Goal: Task Accomplishment & Management: Manage account settings

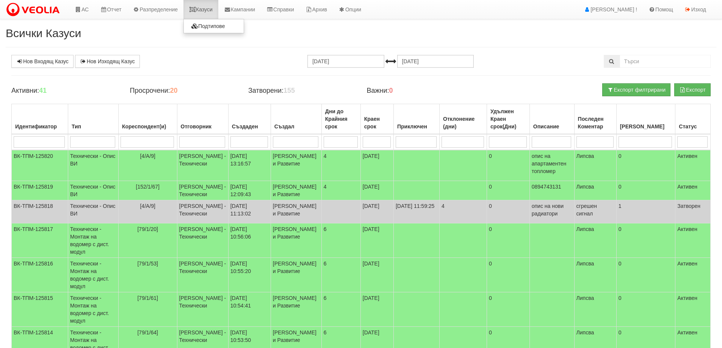
click at [205, 9] on link "Казуси" at bounding box center [201, 9] width 35 height 19
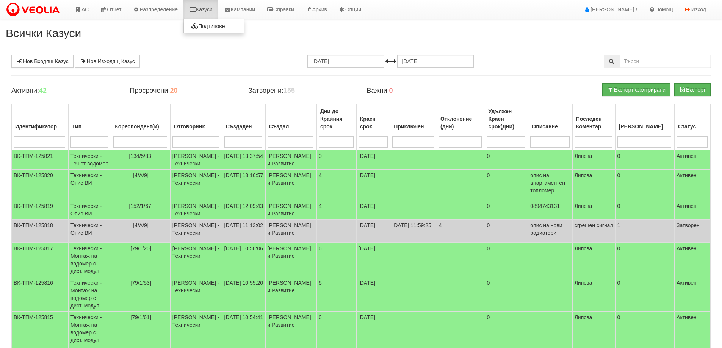
click at [211, 11] on link "Казуси" at bounding box center [201, 9] width 35 height 19
click at [213, 9] on link "Казуси" at bounding box center [201, 9] width 35 height 19
click at [209, 10] on link "Казуси" at bounding box center [201, 9] width 35 height 19
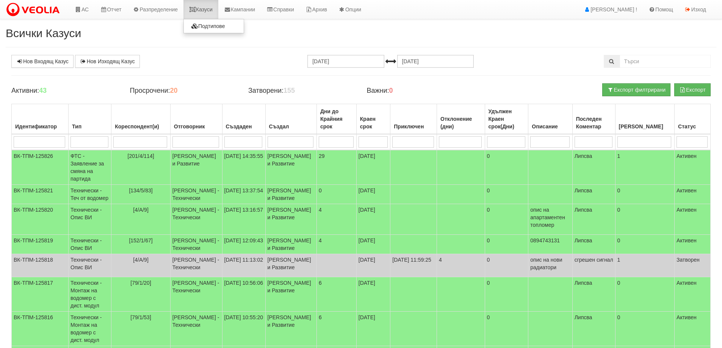
click at [211, 12] on link "Казуси" at bounding box center [201, 9] width 35 height 19
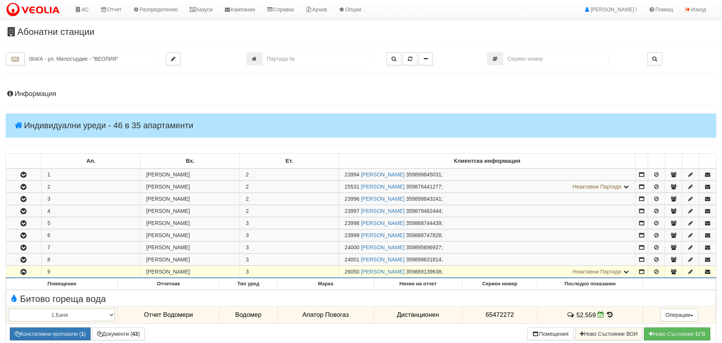
scroll to position [114, 0]
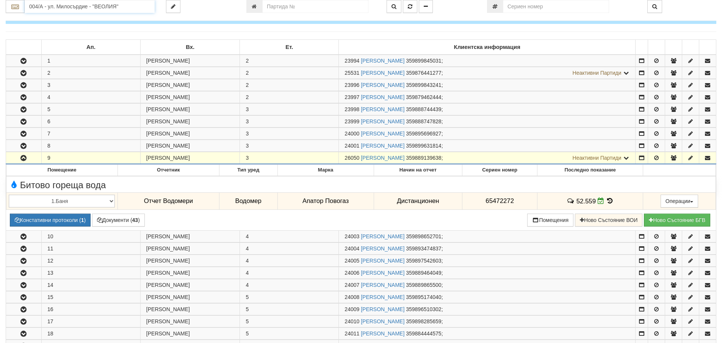
click at [39, 4] on input "004/А - ул. Милосърдие - "ВЕОЛИЯ"" at bounding box center [90, 6] width 130 height 13
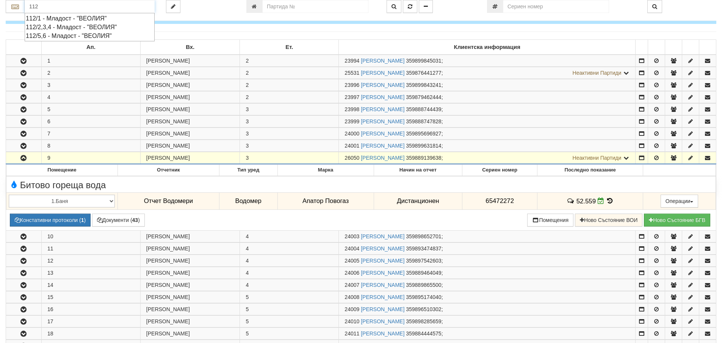
click at [54, 35] on div "112/5,6 - Младост - "ВЕОЛИЯ"" at bounding box center [90, 35] width 128 height 9
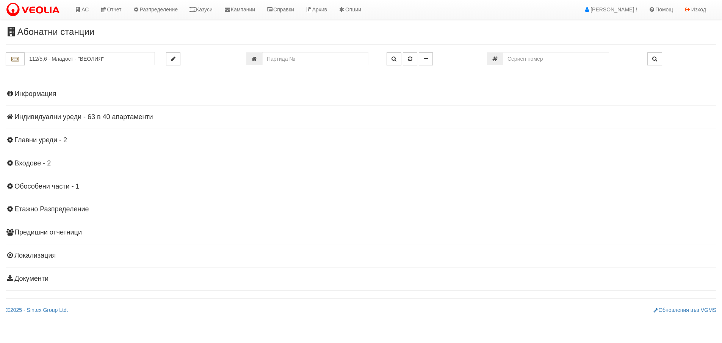
scroll to position [0, 0]
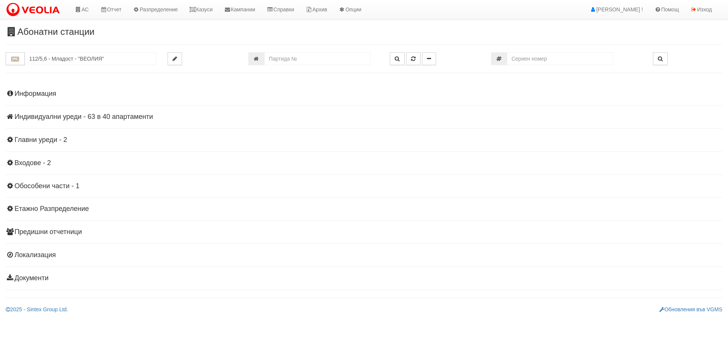
click at [66, 115] on h4 "Индивидуални уреди - 63 в 40 апартаменти" at bounding box center [364, 117] width 717 height 8
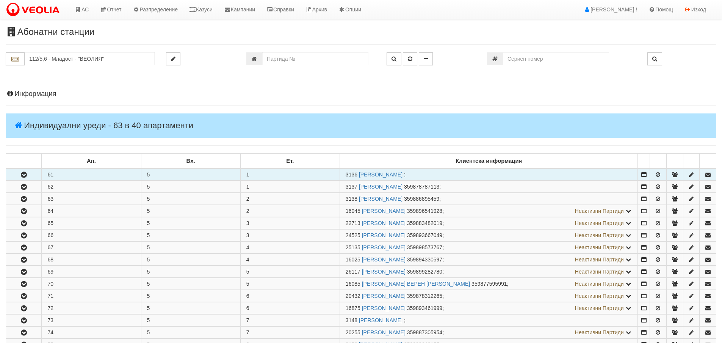
click at [22, 176] on icon "button" at bounding box center [23, 174] width 9 height 5
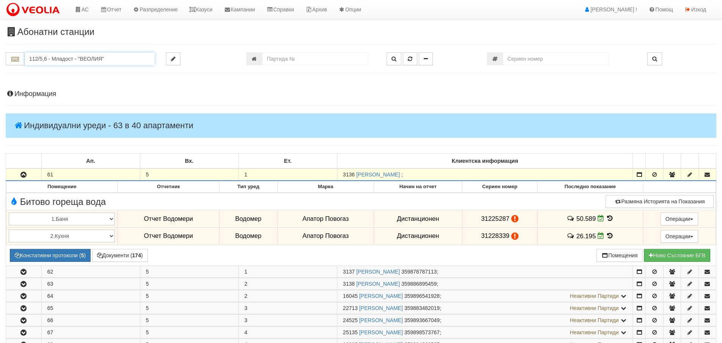
click at [55, 57] on input "112/5,6 - Младост - "ВЕОЛИЯ"" at bounding box center [90, 58] width 130 height 13
click at [49, 70] on div "120/1 - Младост - "ВЕОЛИЯ"" at bounding box center [90, 70] width 128 height 9
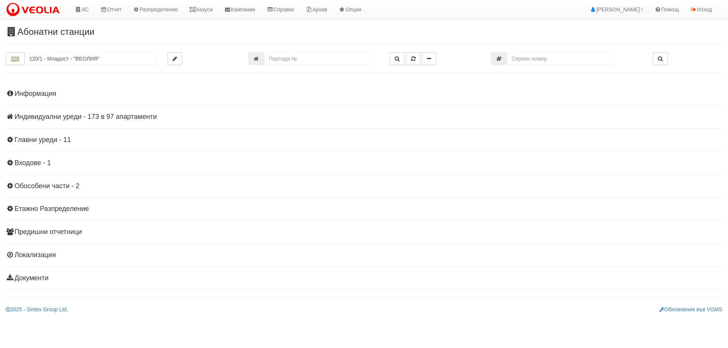
click at [42, 116] on h4 "Индивидуални уреди - 173 в 97 апартаменти" at bounding box center [364, 117] width 717 height 8
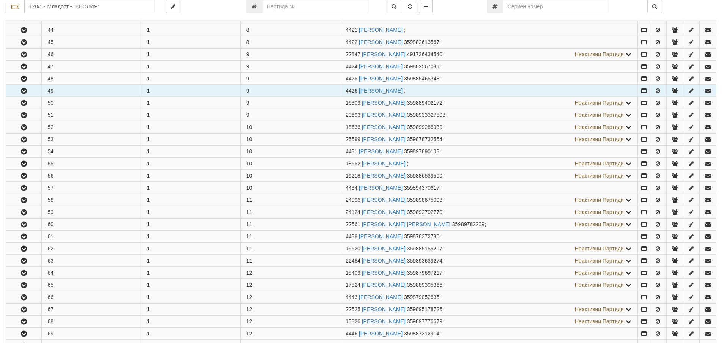
scroll to position [683, 0]
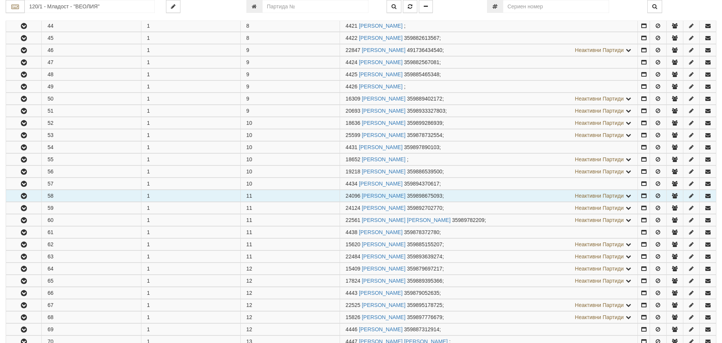
click at [31, 198] on button "button" at bounding box center [23, 195] width 35 height 11
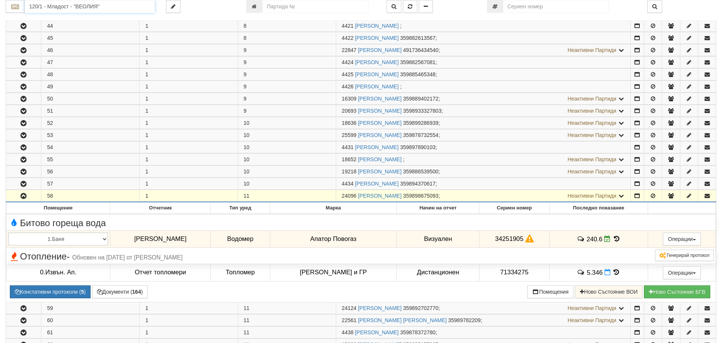
click at [46, 2] on input "120/1 - Младост - "ВЕОЛИЯ"" at bounding box center [90, 6] width 130 height 13
click at [68, 18] on div "119/1 - Младост - "ВЕОЛИЯ"" at bounding box center [90, 18] width 128 height 9
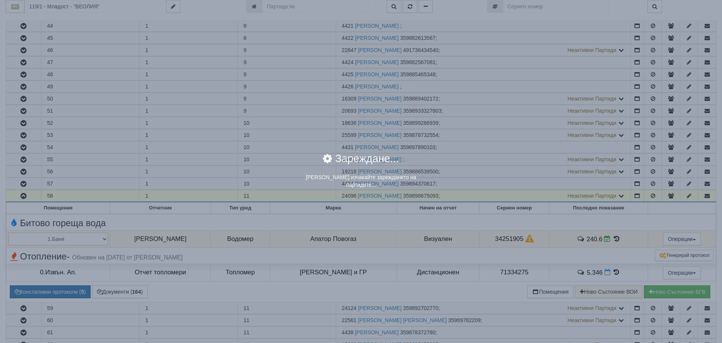
scroll to position [0, 0]
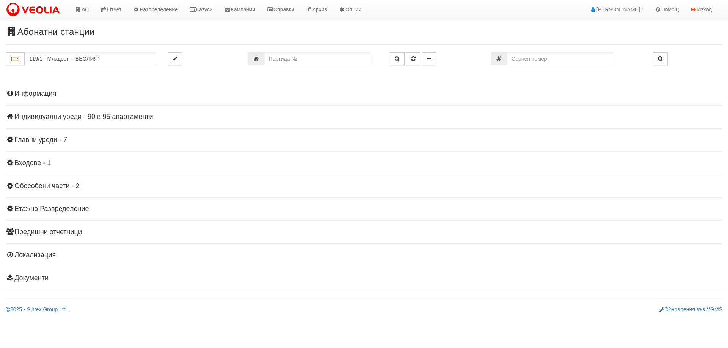
click at [89, 120] on h4 "Индивидуални уреди - 90 в 95 апартаменти" at bounding box center [364, 117] width 717 height 8
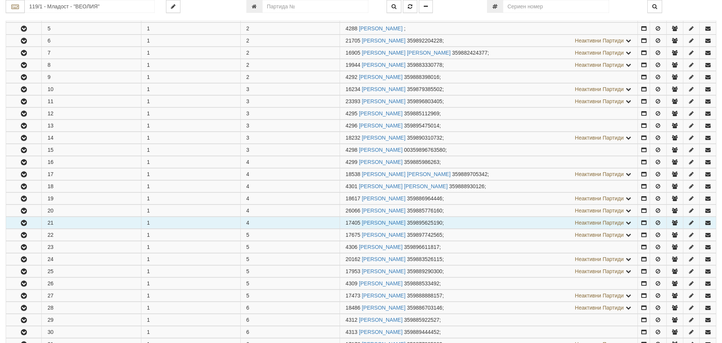
scroll to position [265, 0]
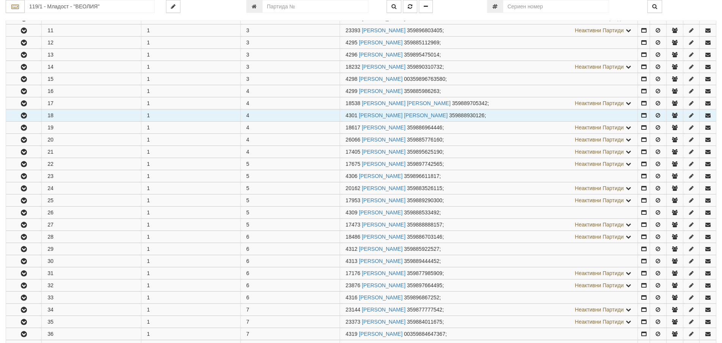
click at [23, 118] on icon "button" at bounding box center [23, 115] width 9 height 5
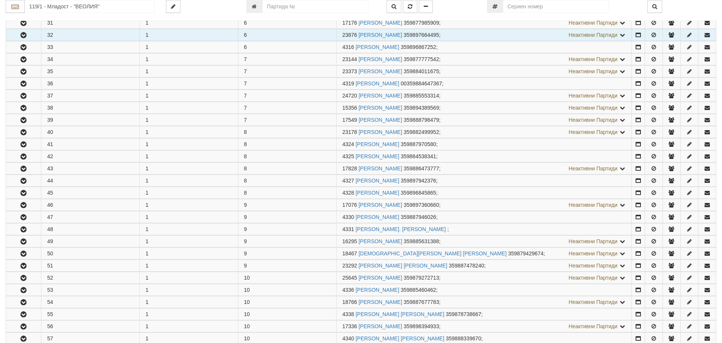
scroll to position [758, 0]
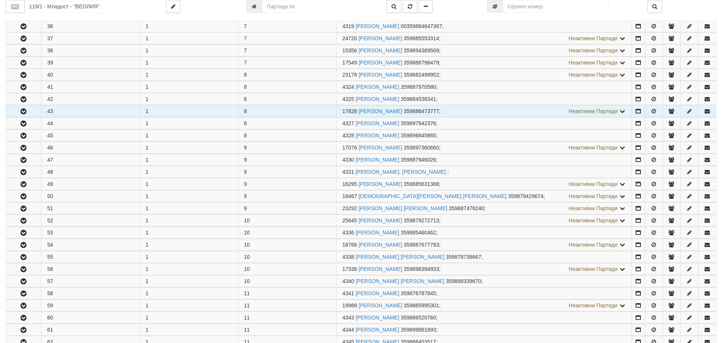
click at [25, 109] on icon "button" at bounding box center [23, 111] width 9 height 5
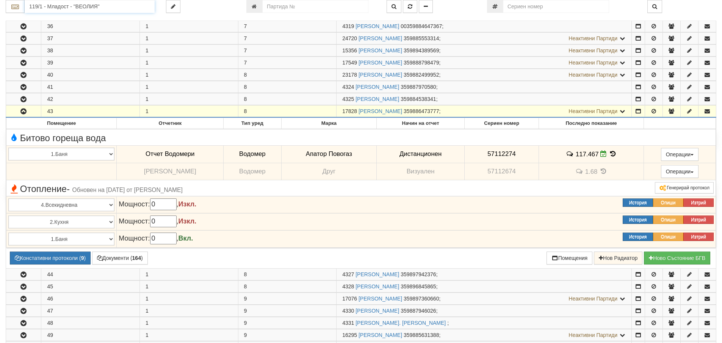
click at [37, 6] on input "119/1 - Младост - "ВЕОЛИЯ"" at bounding box center [90, 6] width 130 height 13
click at [41, 17] on div "120/1 - Младост - "ВЕОЛИЯ"" at bounding box center [90, 18] width 128 height 9
type input "120/1 - Младост - "ВЕОЛИЯ""
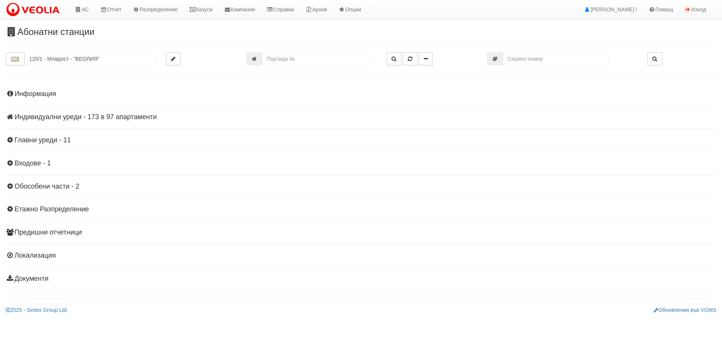
scroll to position [0, 0]
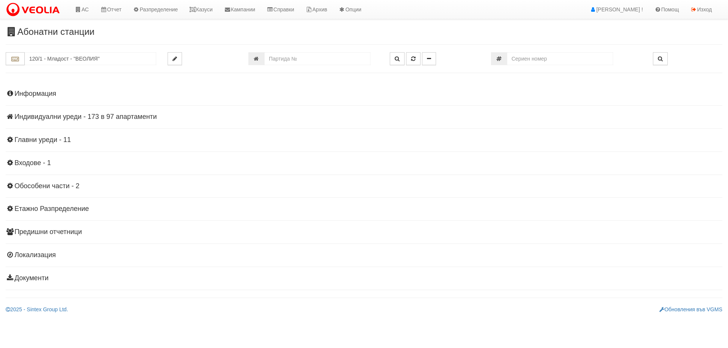
click at [50, 119] on h4 "Индивидуални уреди - 173 в 97 апартаменти" at bounding box center [364, 117] width 717 height 8
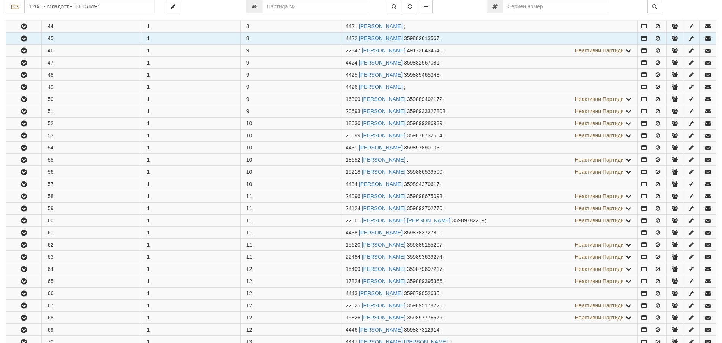
scroll to position [683, 0]
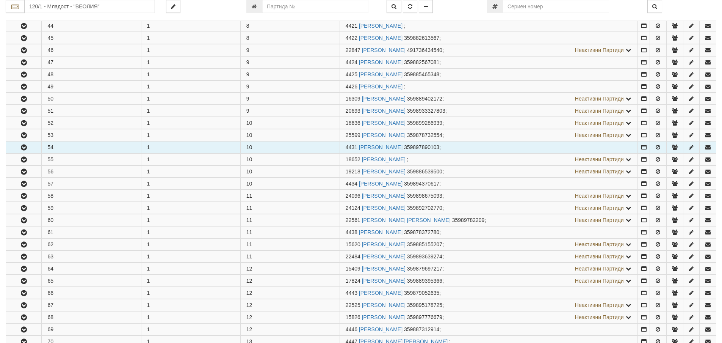
click at [22, 149] on icon "button" at bounding box center [23, 147] width 9 height 5
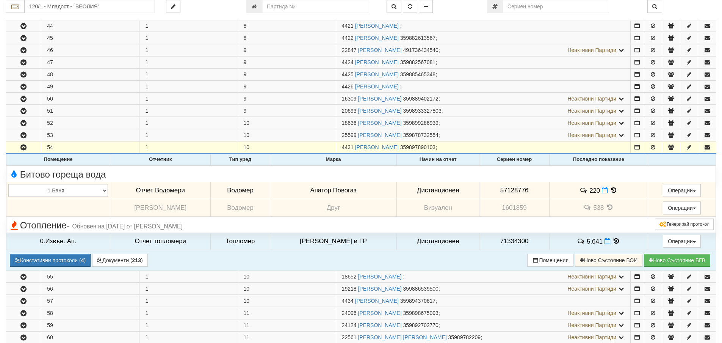
click at [610, 190] on icon at bounding box center [614, 190] width 8 height 6
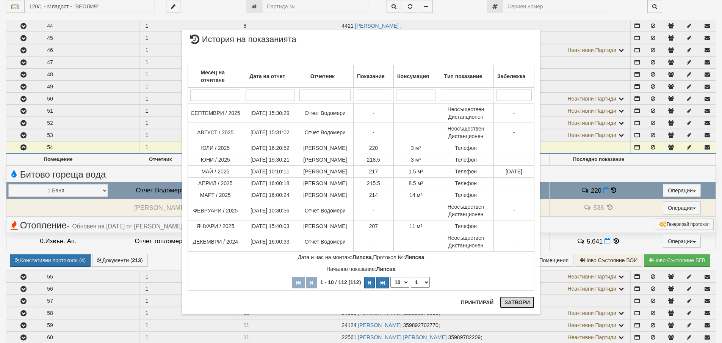
click at [521, 302] on button "Затвори" at bounding box center [517, 302] width 35 height 12
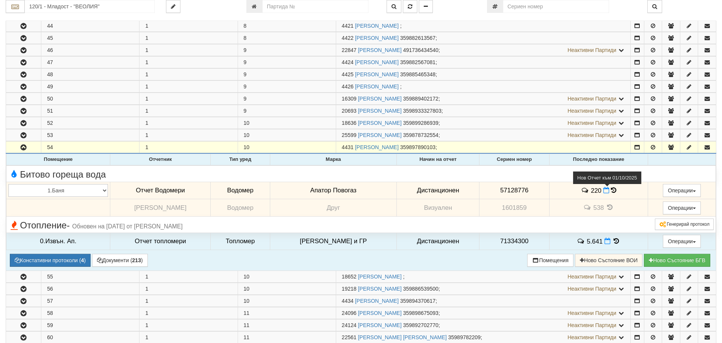
click at [604, 190] on icon at bounding box center [607, 190] width 6 height 6
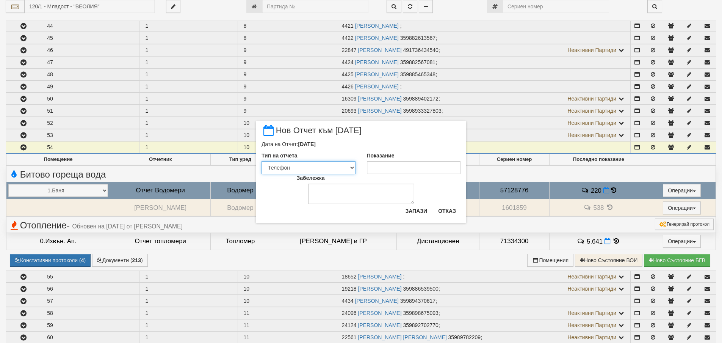
drag, startPoint x: 354, startPoint y: 167, endPoint x: 348, endPoint y: 173, distance: 8.9
click at [354, 167] on select "Визуален Телефон Бележка Неосигурен достъп Самоотчет Служебно Дистанционен" at bounding box center [309, 167] width 94 height 13
select select "8dc75930-9bfd-e511-80be-8d5a1dced85a"
click at [262, 161] on select "Визуален Телефон Бележка Неосигурен достъп Самоотчет Служебно Дистанционен" at bounding box center [309, 167] width 94 height 13
click at [373, 171] on input "Показание" at bounding box center [414, 167] width 94 height 13
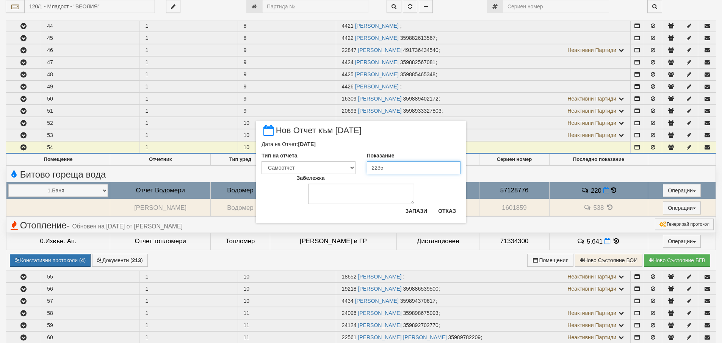
click at [380, 168] on input "2235" at bounding box center [414, 167] width 94 height 13
type input "223.5"
click at [413, 210] on button "Запази" at bounding box center [416, 211] width 31 height 12
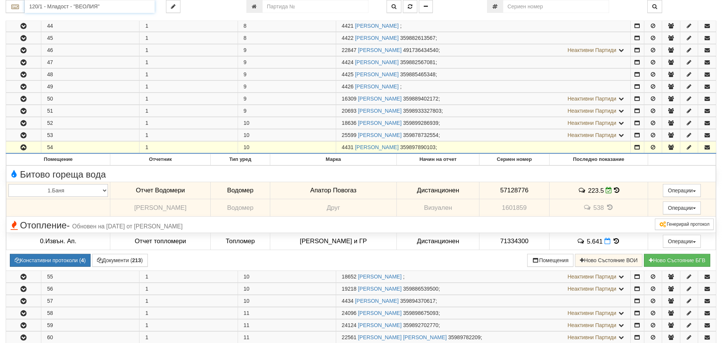
click at [53, 4] on input "120/1 - Младост - "ВЕОЛИЯ"" at bounding box center [90, 6] width 130 height 13
click at [46, 15] on div "081/1 - Трошево - "ВЕОЛИЯ"" at bounding box center [90, 18] width 128 height 9
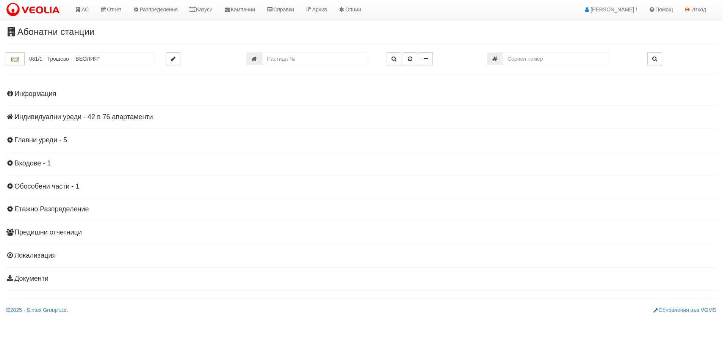
scroll to position [0, 0]
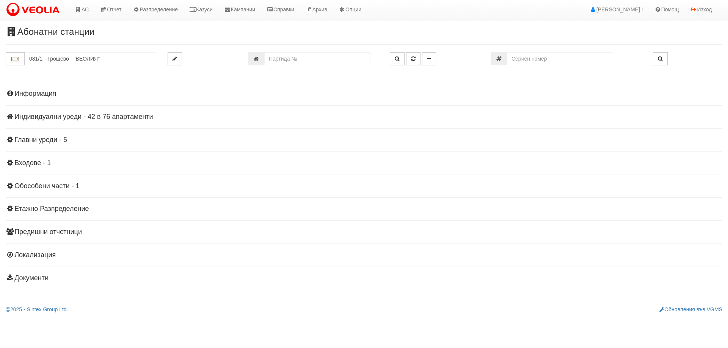
click at [100, 116] on h4 "Индивидуални уреди - 42 в 76 апартаменти" at bounding box center [364, 117] width 717 height 8
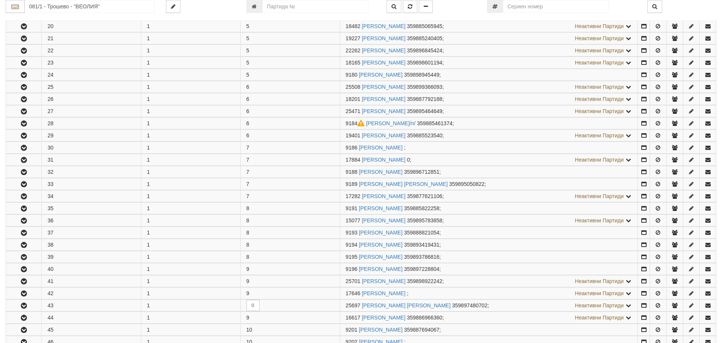
scroll to position [379, 0]
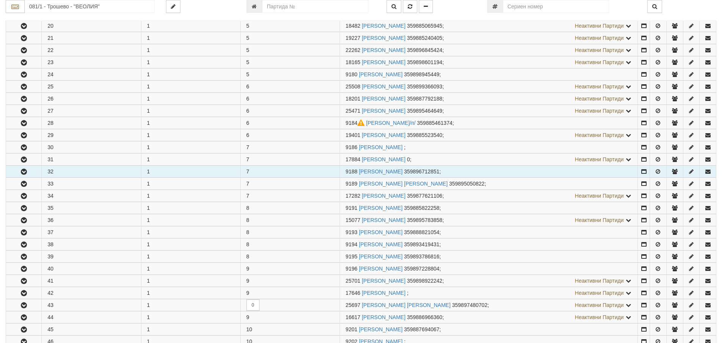
click at [17, 171] on button "button" at bounding box center [23, 171] width 35 height 11
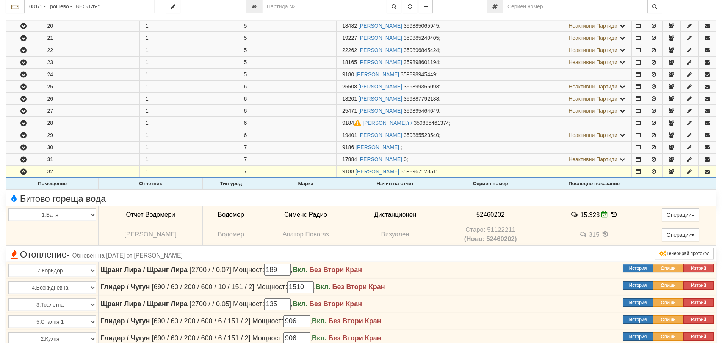
click at [615, 210] on td "15.323" at bounding box center [594, 214] width 102 height 17
click at [615, 213] on icon at bounding box center [614, 214] width 8 height 6
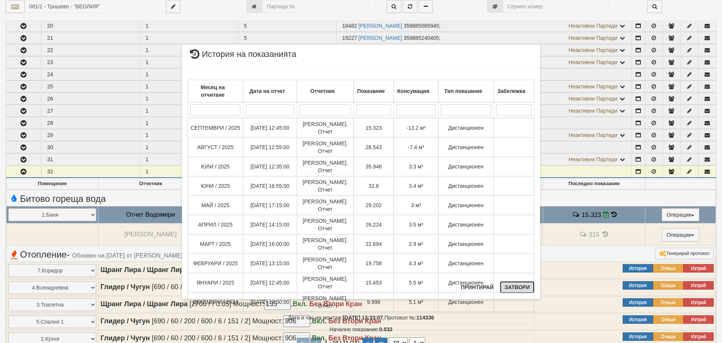
click at [519, 287] on button "Затвори" at bounding box center [517, 287] width 35 height 12
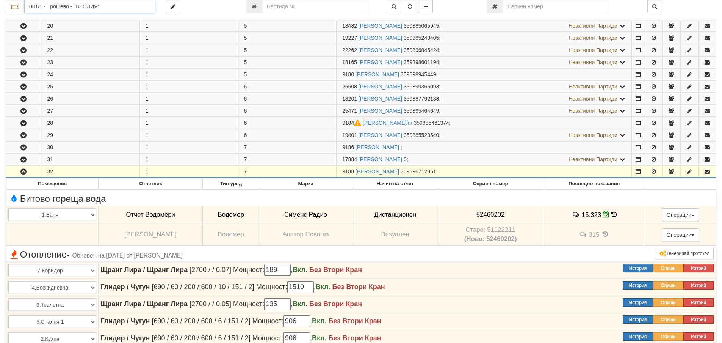
click at [45, 7] on input "081/1 - Трошево - "ВЕОЛИЯ"" at bounding box center [90, 6] width 130 height 13
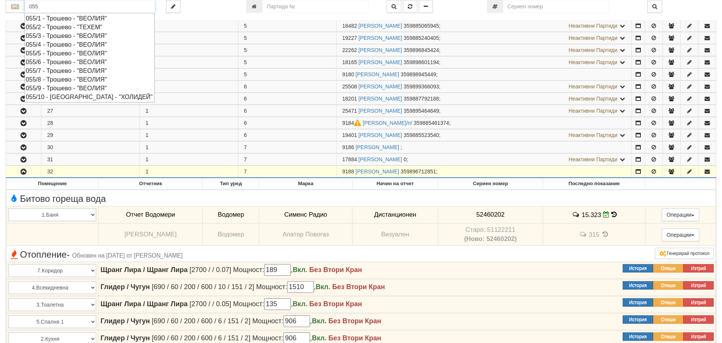
click at [57, 78] on div "055/8 - Трошево - "ВЕОЛИЯ"" at bounding box center [90, 79] width 128 height 9
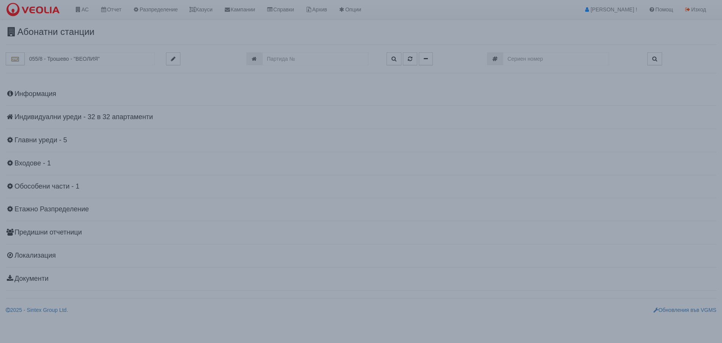
scroll to position [0, 0]
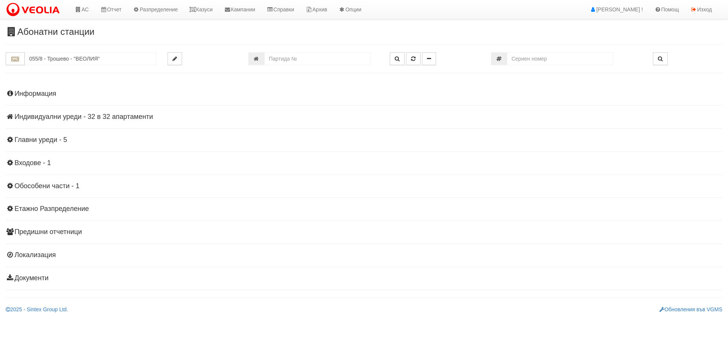
click at [48, 116] on h4 "Индивидуални уреди - 32 в 32 апартаменти" at bounding box center [364, 117] width 717 height 8
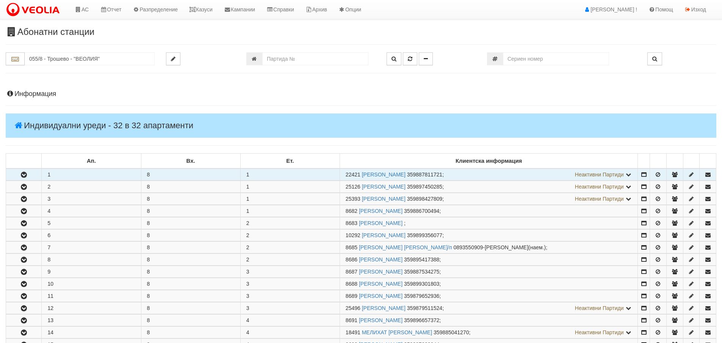
click at [28, 176] on icon "button" at bounding box center [23, 174] width 9 height 5
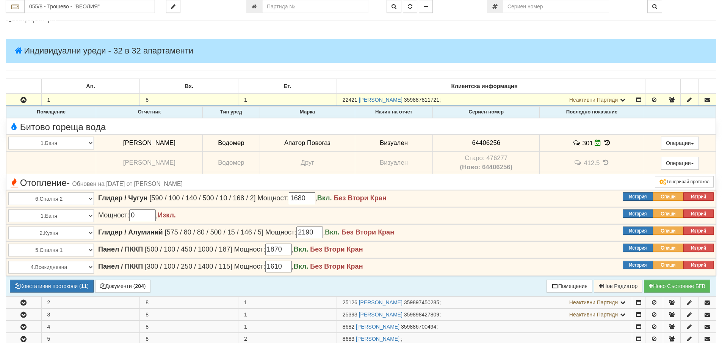
scroll to position [76, 0]
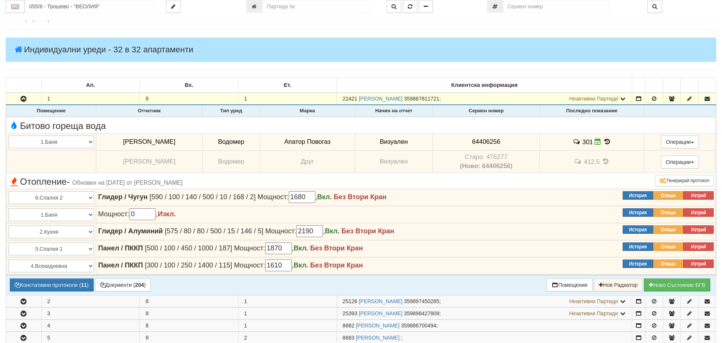
click at [607, 139] on icon at bounding box center [607, 141] width 8 height 6
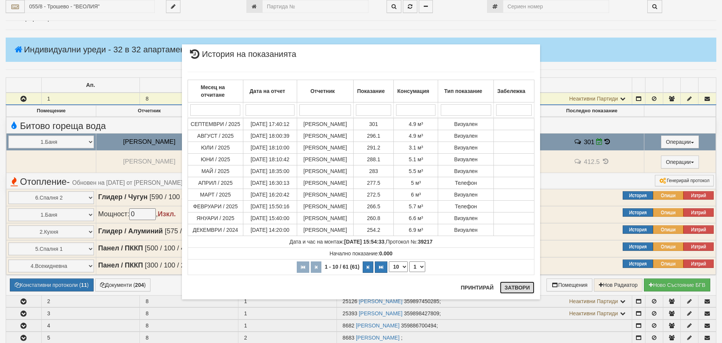
click at [514, 289] on button "Затвори" at bounding box center [517, 287] width 35 height 12
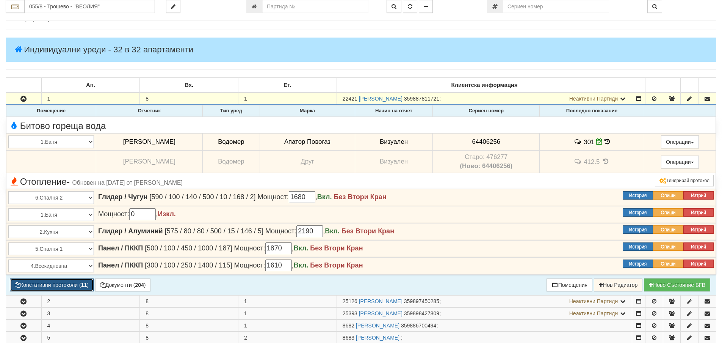
click at [31, 283] on button "Констативни протоколи ( 11 )" at bounding box center [52, 284] width 84 height 13
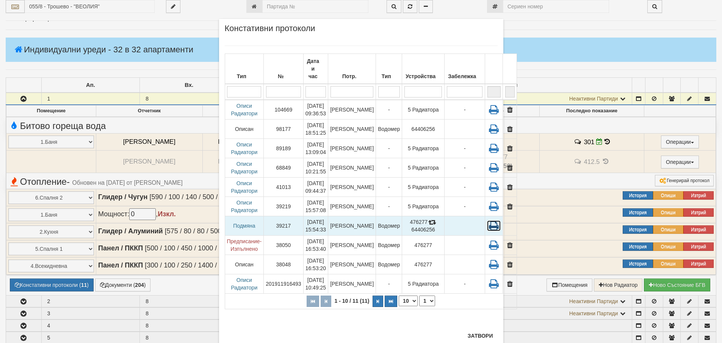
click at [487, 220] on icon at bounding box center [494, 225] width 14 height 11
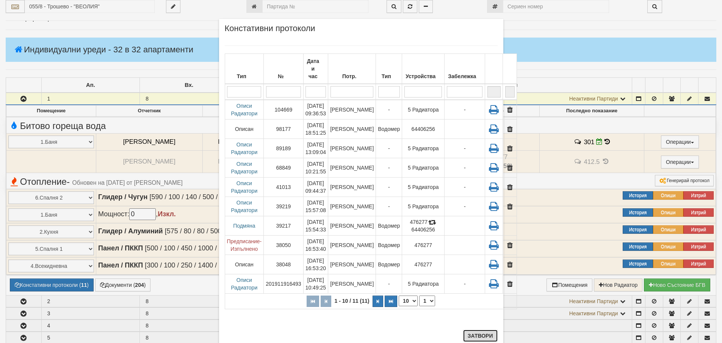
click at [479, 338] on button "Затвори" at bounding box center [480, 335] width 35 height 12
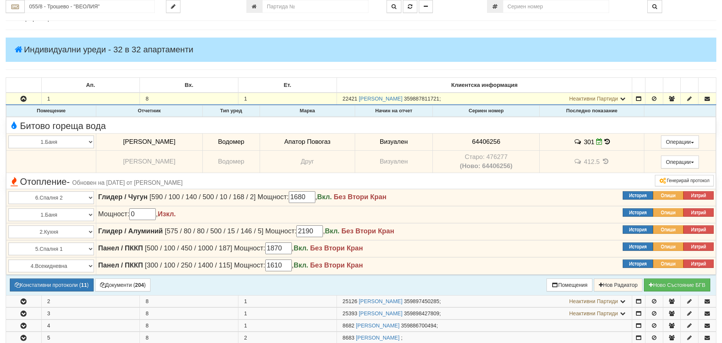
click at [605, 140] on icon at bounding box center [607, 141] width 5 height 6
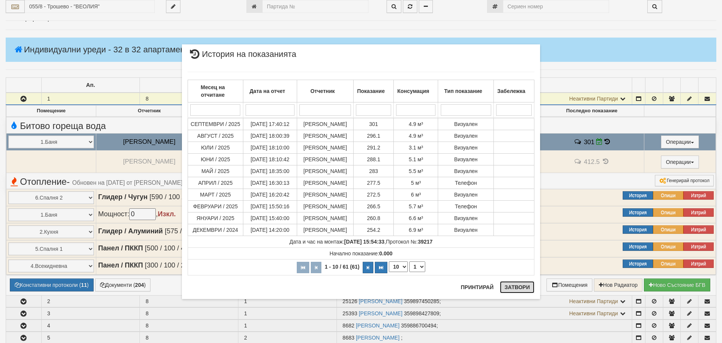
click at [522, 287] on button "Затвори" at bounding box center [517, 287] width 35 height 12
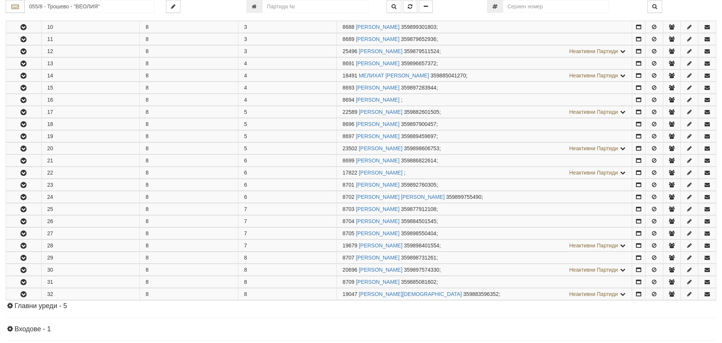
scroll to position [455, 0]
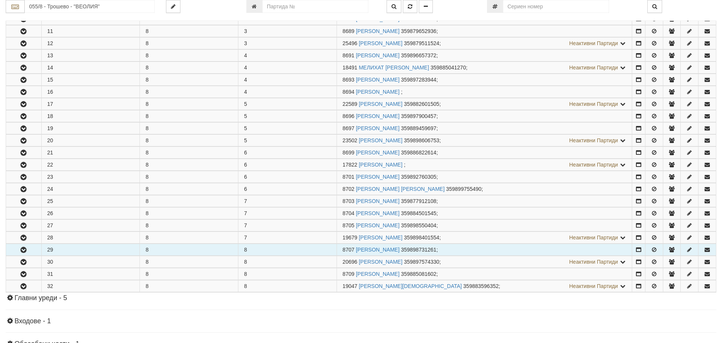
click at [21, 249] on icon "button" at bounding box center [23, 249] width 9 height 5
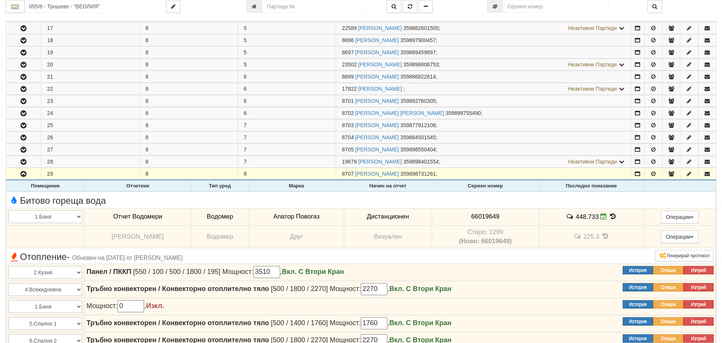
scroll to position [607, 0]
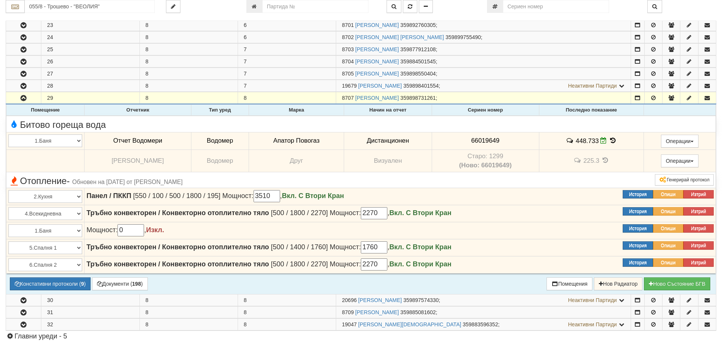
click at [611, 140] on icon at bounding box center [613, 140] width 8 height 6
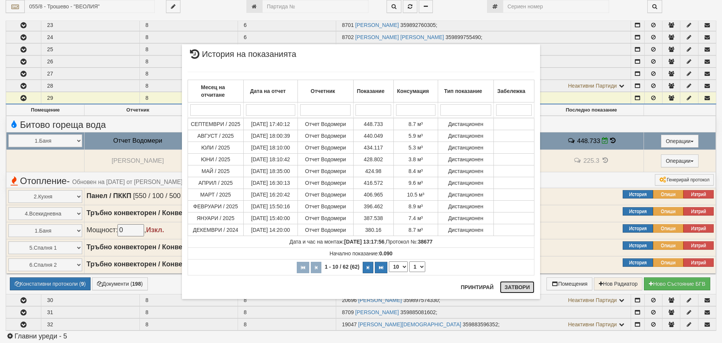
click at [521, 286] on button "Затвори" at bounding box center [517, 287] width 35 height 12
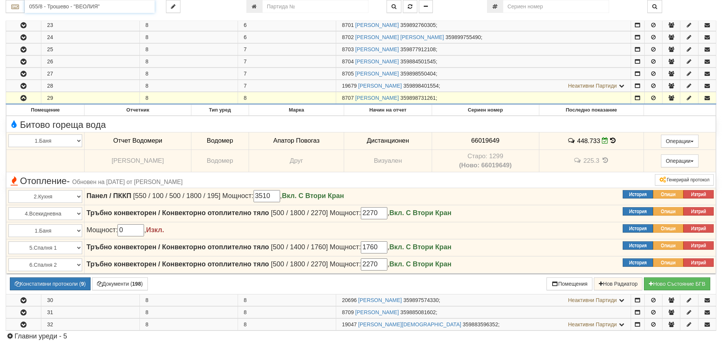
click at [59, 6] on input "055/8 - Трошево - "ВЕОЛИЯ"" at bounding box center [90, 6] width 130 height 13
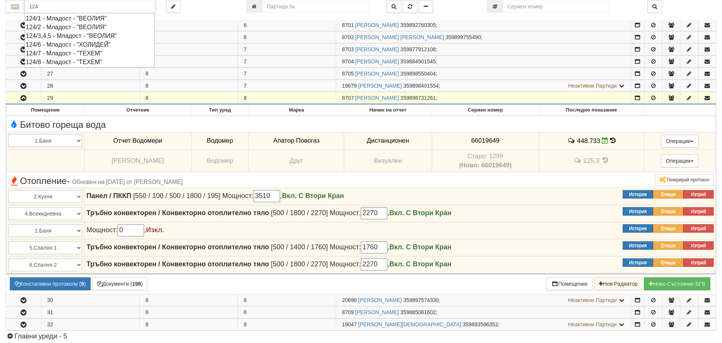
click at [58, 35] on div "124/3,4,5 - Младост - "ВЕОЛИЯ"" at bounding box center [90, 35] width 128 height 9
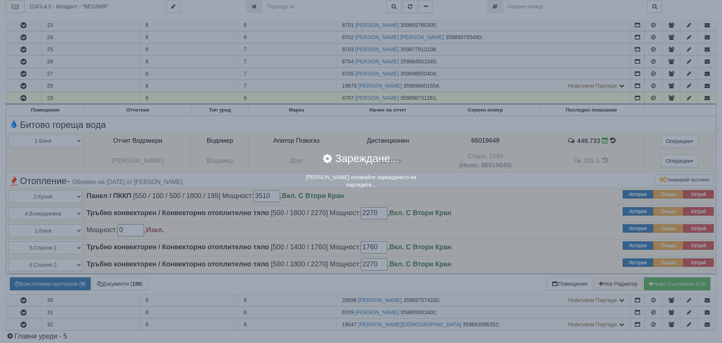
scroll to position [0, 0]
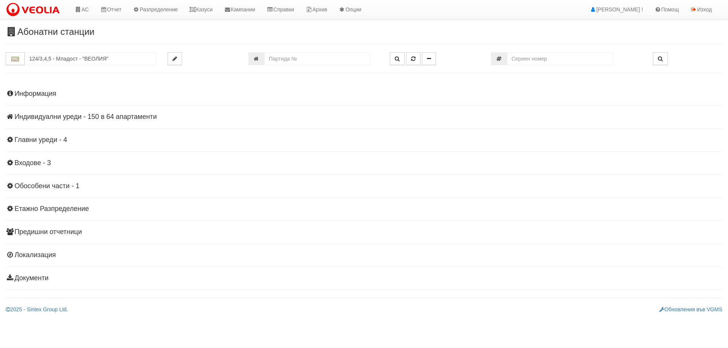
click at [32, 115] on h4 "Индивидуални уреди - 150 в 64 апартаменти" at bounding box center [364, 117] width 717 height 8
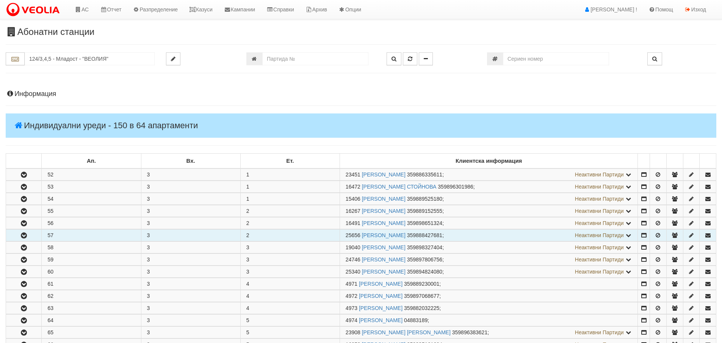
click at [24, 234] on icon "button" at bounding box center [23, 235] width 9 height 5
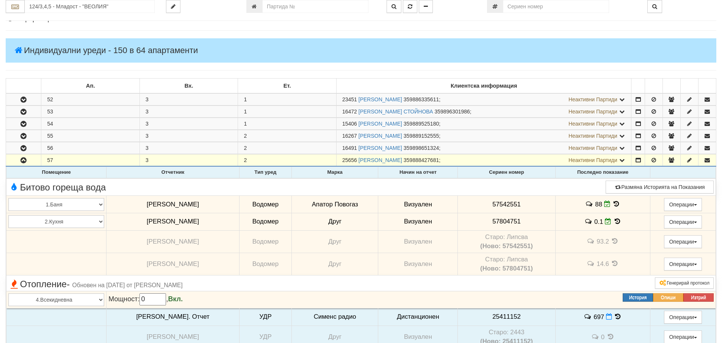
scroll to position [76, 0]
click at [612, 204] on icon at bounding box center [616, 203] width 8 height 6
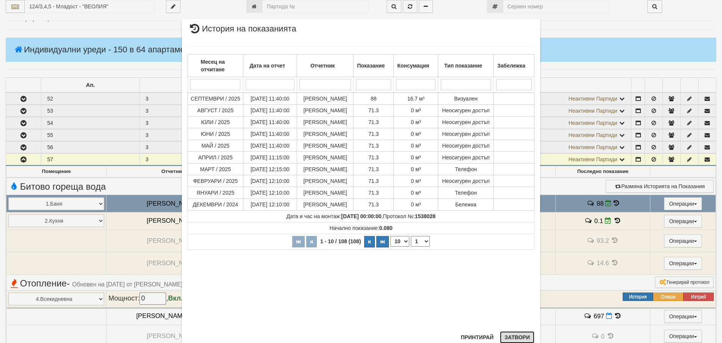
click at [517, 335] on button "Затвори" at bounding box center [517, 337] width 35 height 12
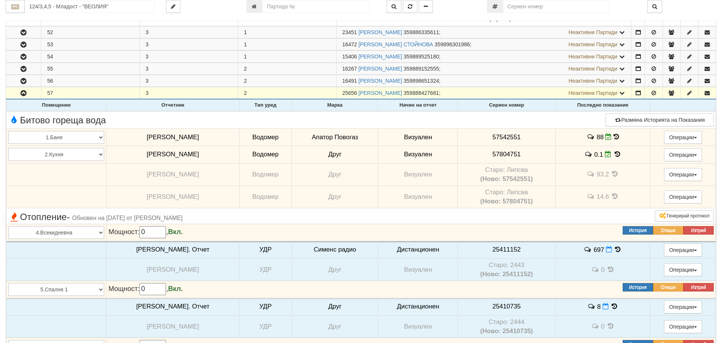
scroll to position [152, 0]
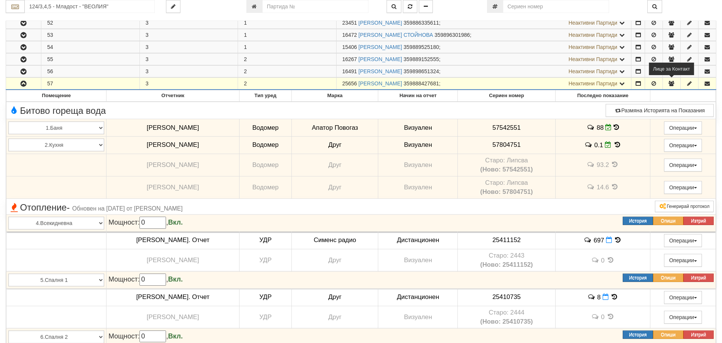
click at [672, 84] on icon "button" at bounding box center [671, 83] width 7 height 5
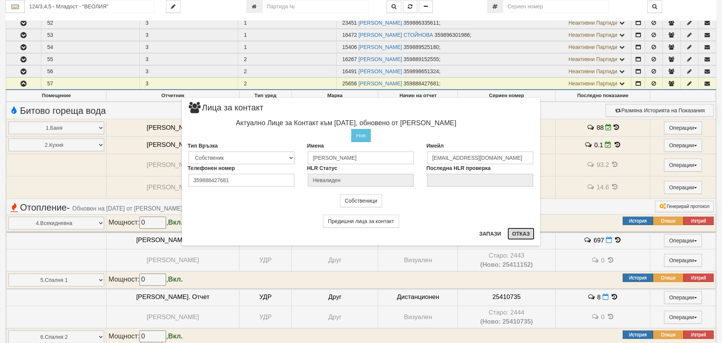
click at [519, 234] on button "Отказ" at bounding box center [521, 234] width 27 height 12
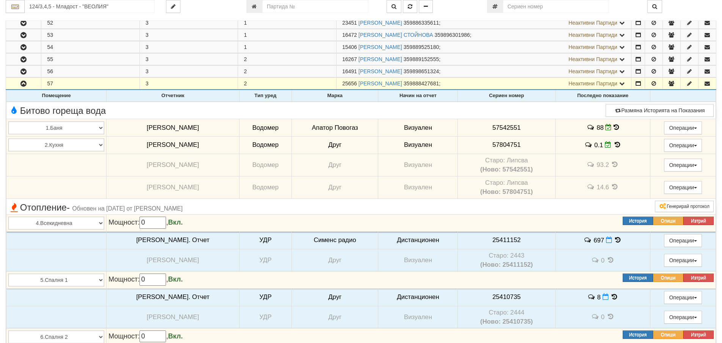
click at [614, 127] on icon at bounding box center [616, 127] width 5 height 6
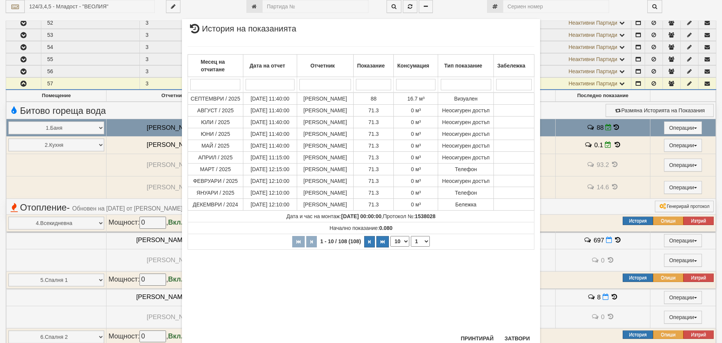
click at [515, 257] on div "Месец на отчитане Дата на отчет Отчетник Показание Консумация Тип показание Заб…" at bounding box center [361, 148] width 347 height 218
click at [511, 339] on button "Затвори" at bounding box center [517, 338] width 35 height 12
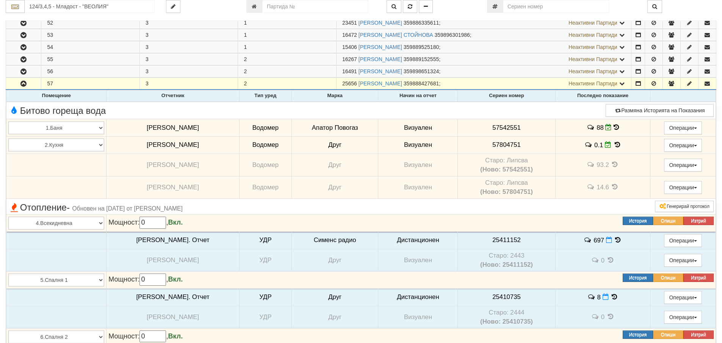
click at [613, 145] on icon at bounding box center [617, 144] width 8 height 6
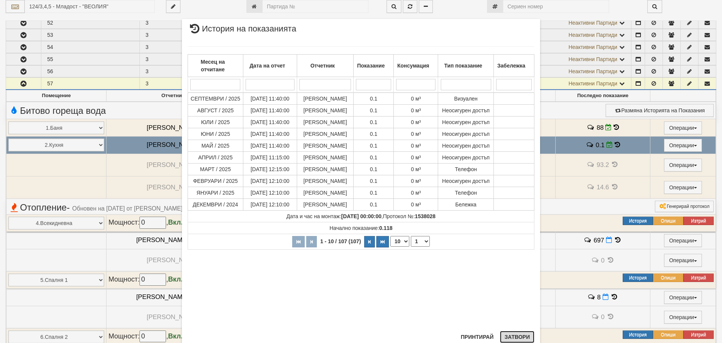
click at [519, 334] on button "Затвори" at bounding box center [517, 337] width 35 height 12
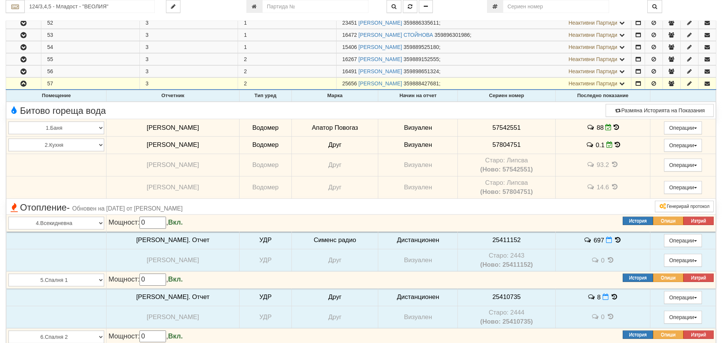
click at [614, 126] on icon at bounding box center [616, 127] width 5 height 6
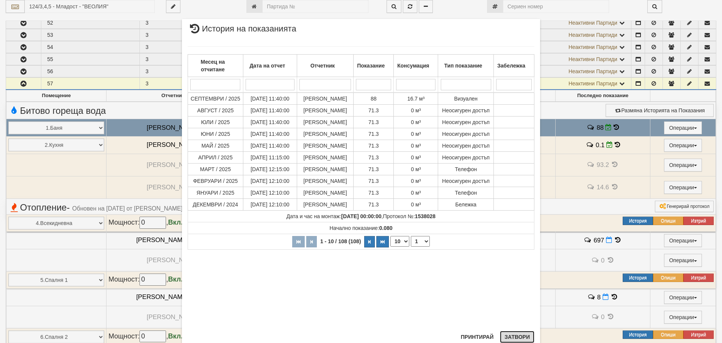
drag, startPoint x: 513, startPoint y: 336, endPoint x: 478, endPoint y: 334, distance: 34.6
click at [514, 336] on button "Затвори" at bounding box center [517, 337] width 35 height 12
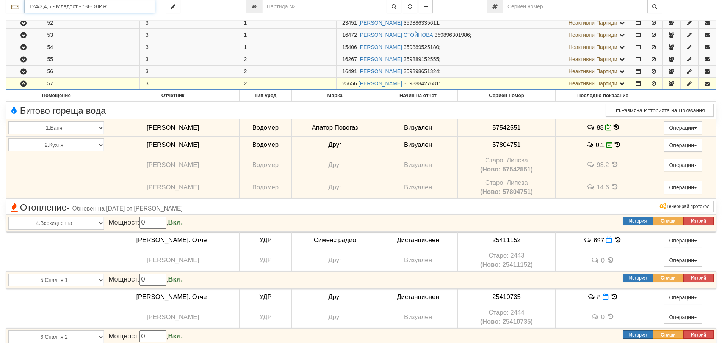
click at [36, 5] on input "124/3,4,5 - Младост - "ВЕОЛИЯ"" at bounding box center [90, 6] width 130 height 13
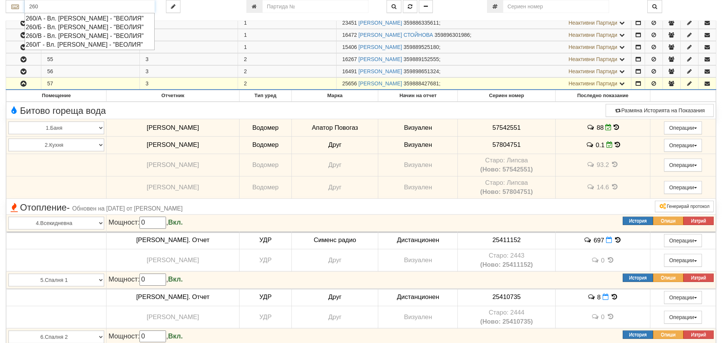
click at [47, 27] on div "260/Б - Вл. Варненчик - "ВЕОЛИЯ"" at bounding box center [90, 27] width 128 height 9
type input "260/Б - Вл. Варненчик - "ВЕОЛИЯ""
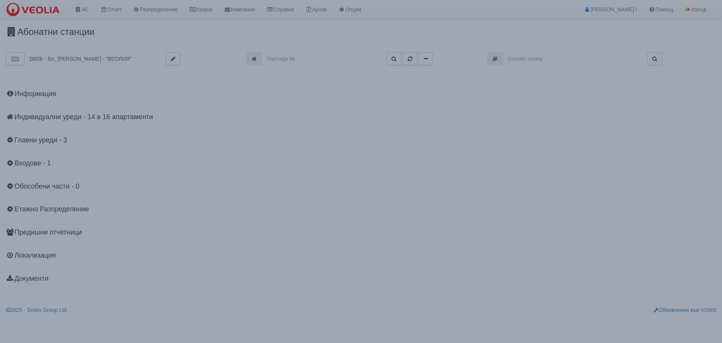
scroll to position [0, 0]
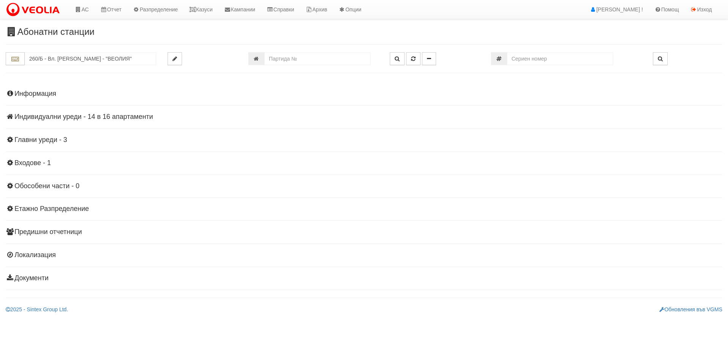
click at [33, 119] on h4 "Индивидуални уреди - 14 в 16 апартаменти" at bounding box center [364, 117] width 717 height 8
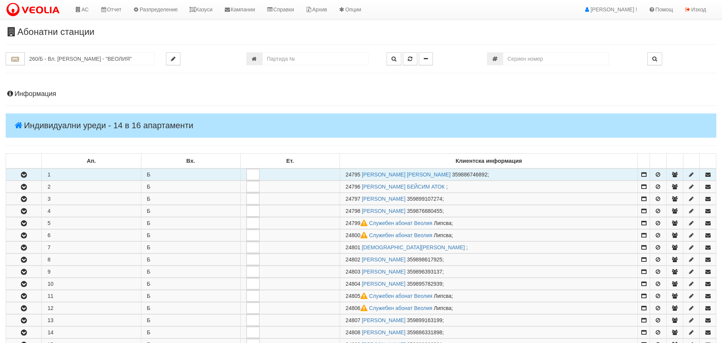
click at [24, 172] on icon "button" at bounding box center [23, 174] width 9 height 5
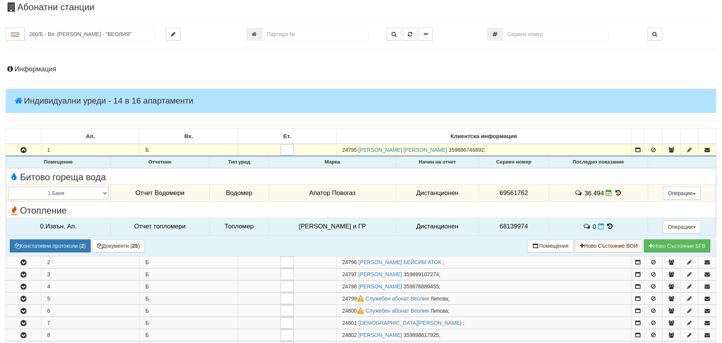
scroll to position [76, 0]
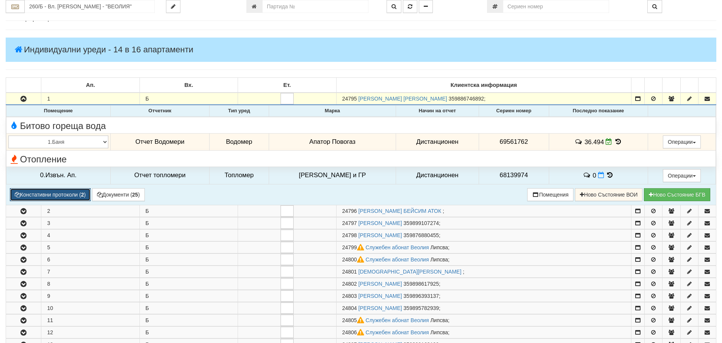
click at [78, 194] on button "Констативни протоколи ( 2 )" at bounding box center [50, 194] width 81 height 13
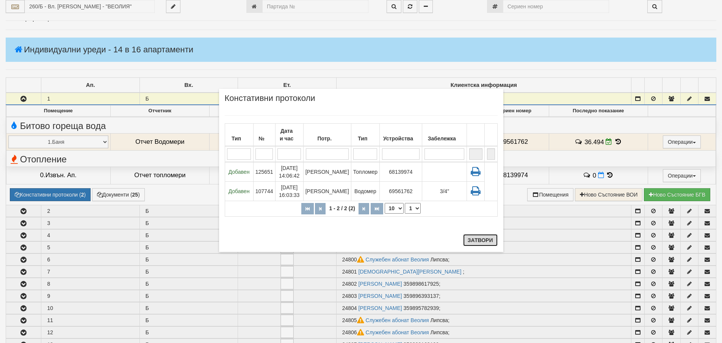
click at [485, 241] on button "Затвори" at bounding box center [480, 240] width 35 height 12
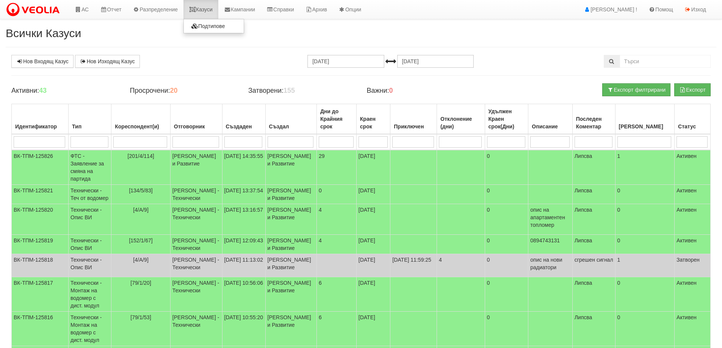
click at [207, 8] on link "Казуси" at bounding box center [201, 9] width 35 height 19
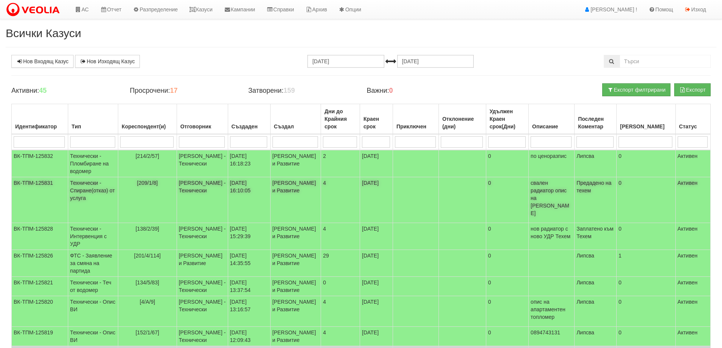
click at [85, 197] on td "Технически - Спиране(отказ) от услуга" at bounding box center [93, 200] width 50 height 46
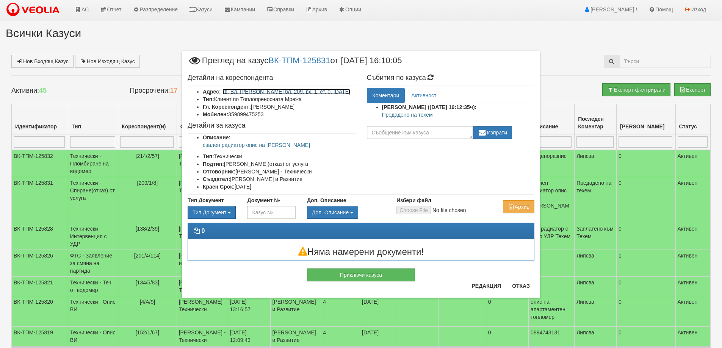
click at [270, 92] on link "кв. Вл. Варненчик бл. 209, вх. 1, ет. 0, ап. 8" at bounding box center [287, 92] width 128 height 6
click at [523, 283] on button "Отказ" at bounding box center [521, 286] width 27 height 12
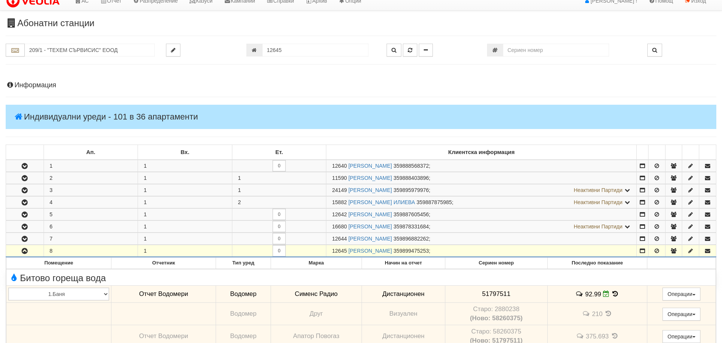
scroll to position [7, 0]
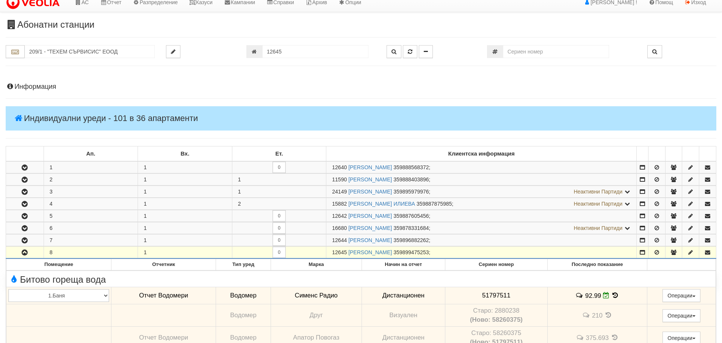
click at [33, 86] on h4 "Информация" at bounding box center [361, 87] width 711 height 8
